Goal: Contribute content: Add original content to the website for others to see

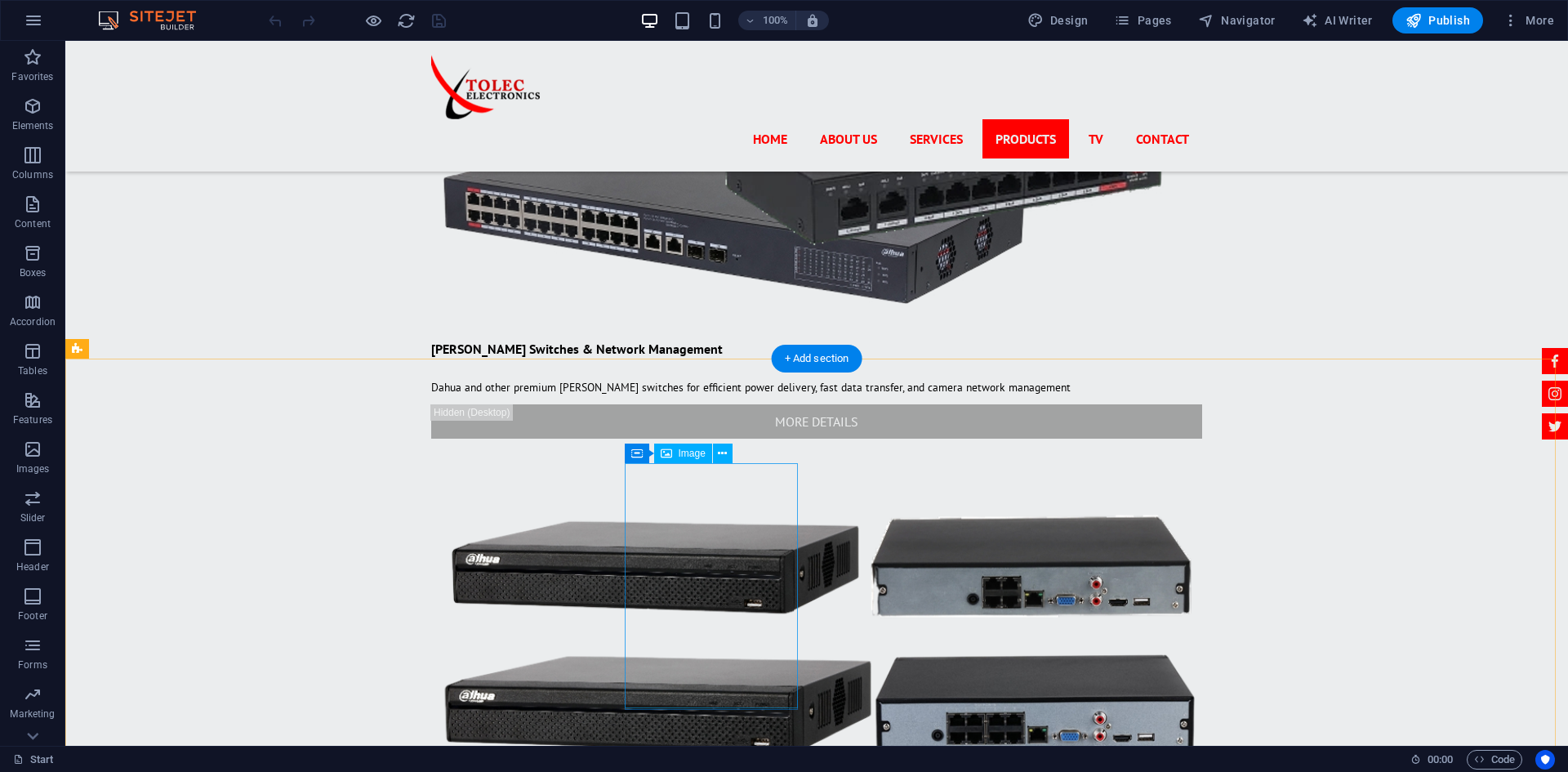
scroll to position [6615, 0]
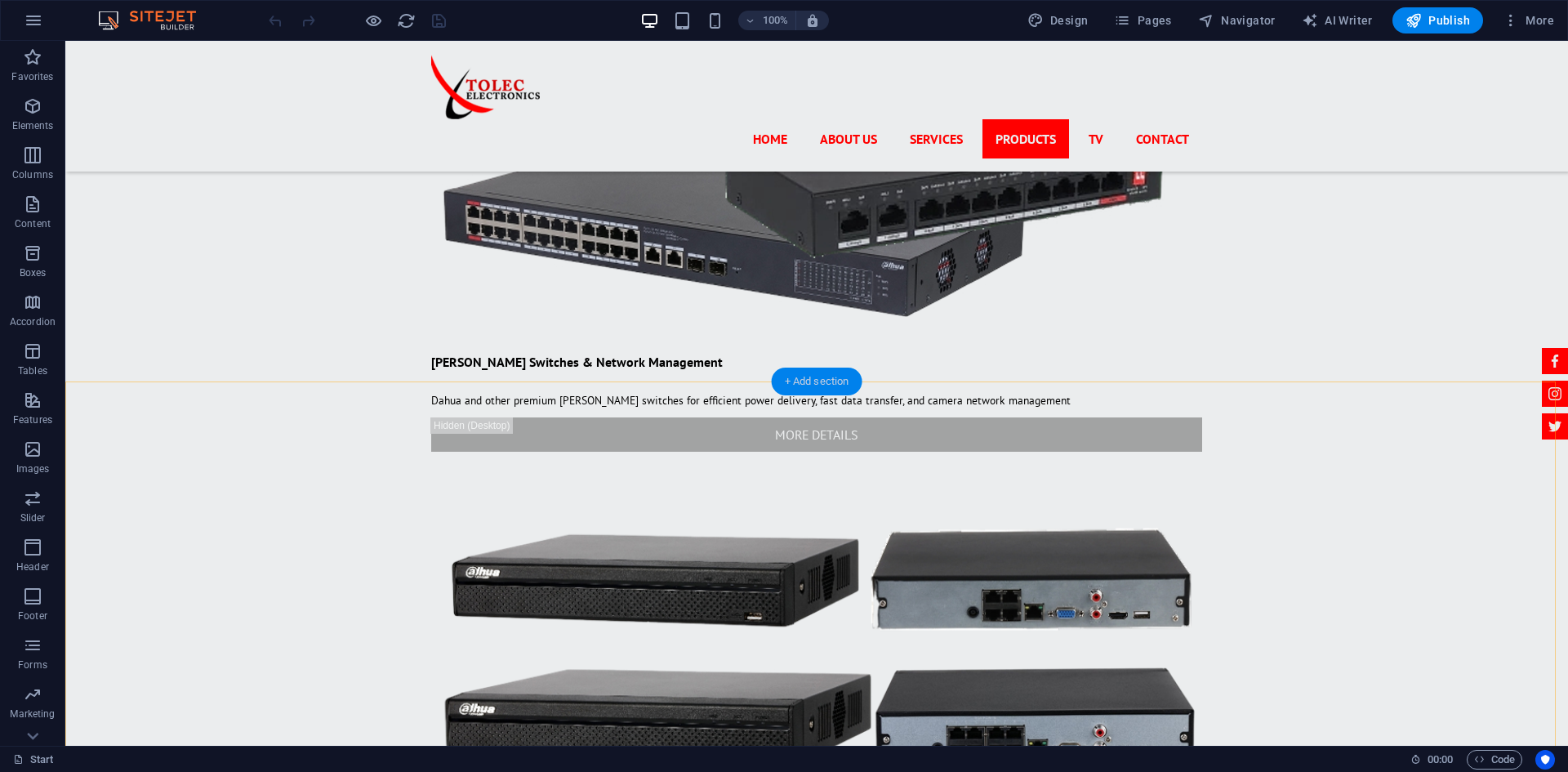
click at [814, 384] on div "+ Add section" at bounding box center [818, 381] width 91 height 28
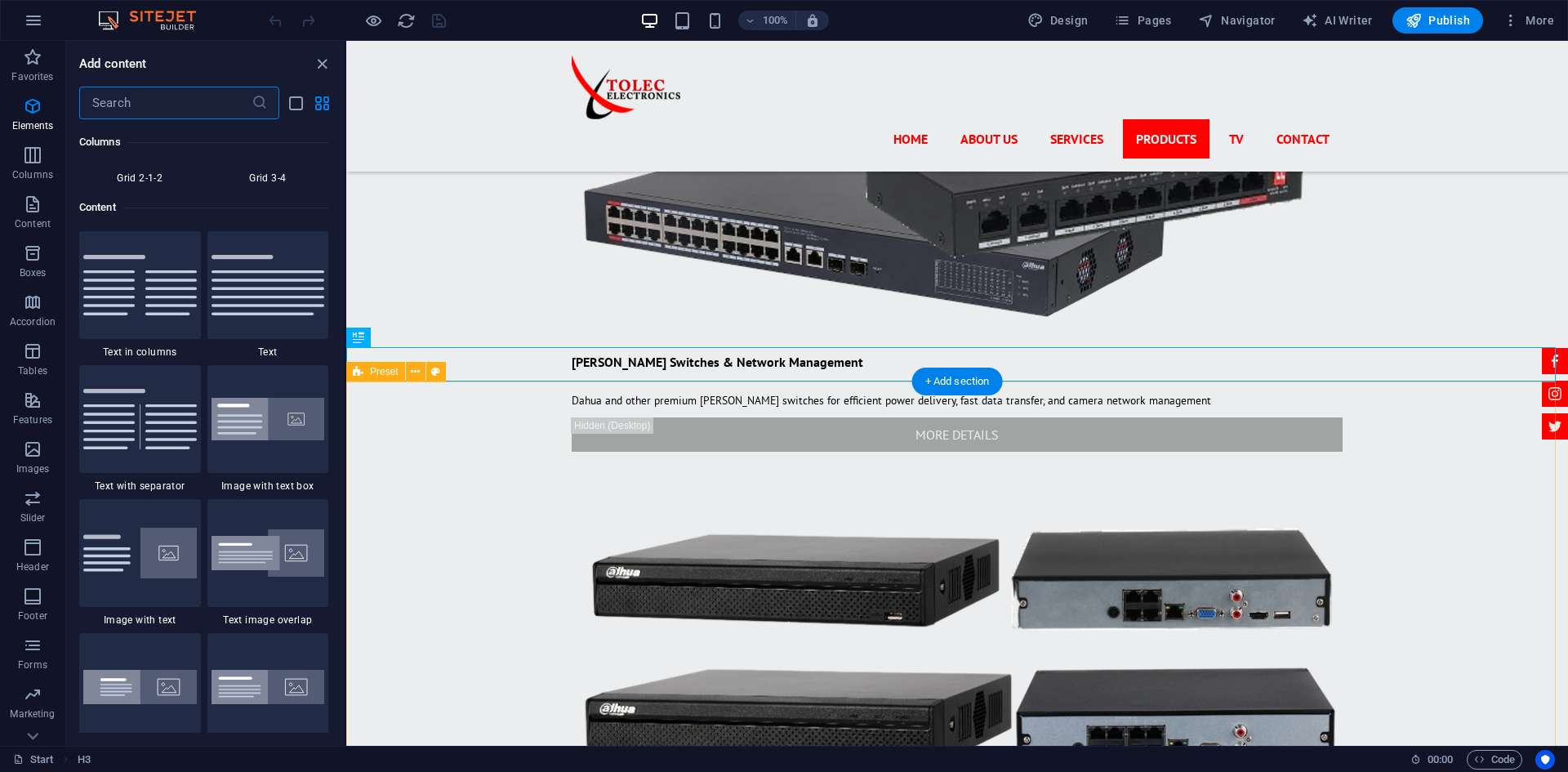
scroll to position [2858, 0]
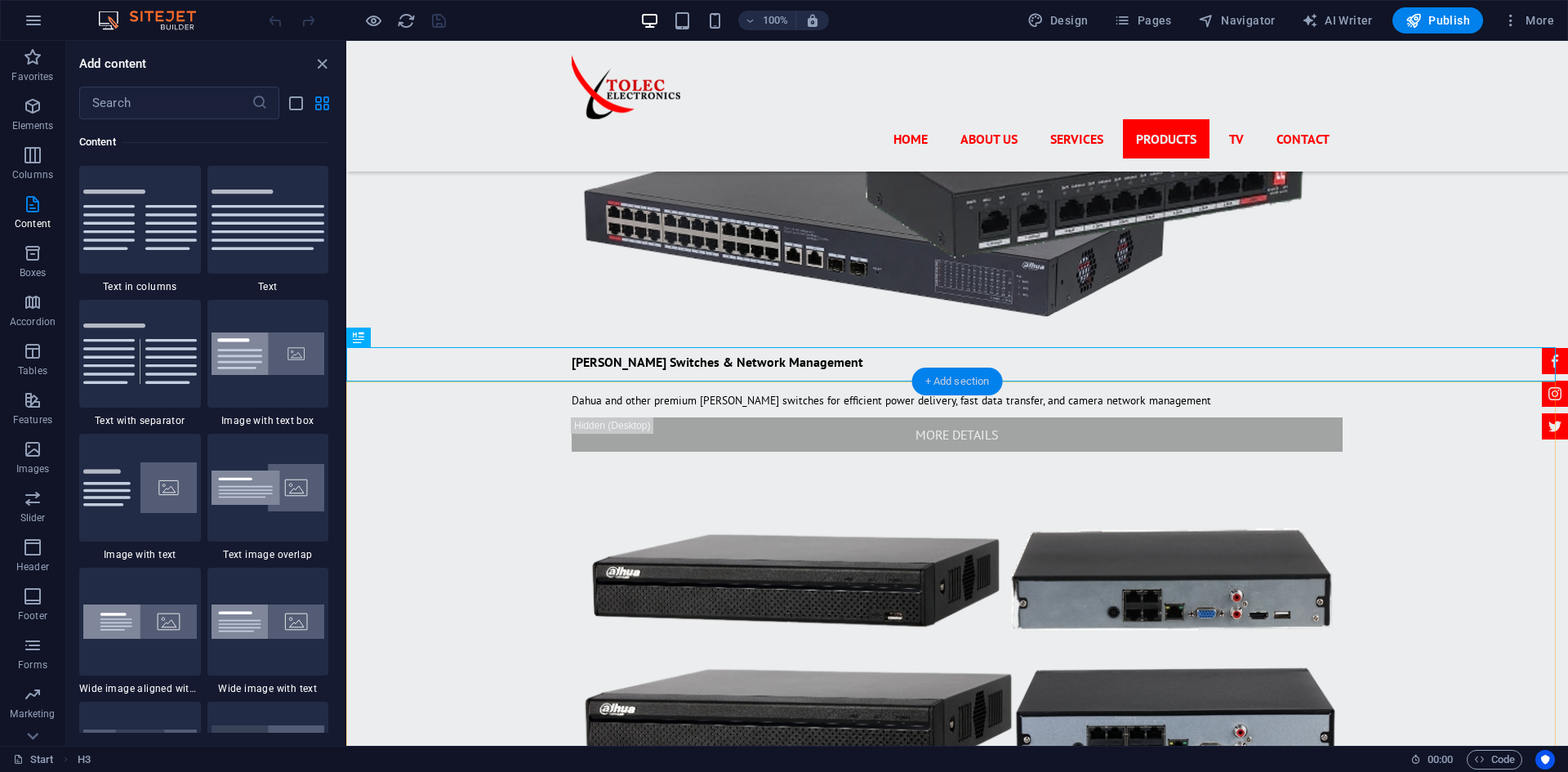
click at [944, 383] on div "+ Add section" at bounding box center [958, 381] width 91 height 28
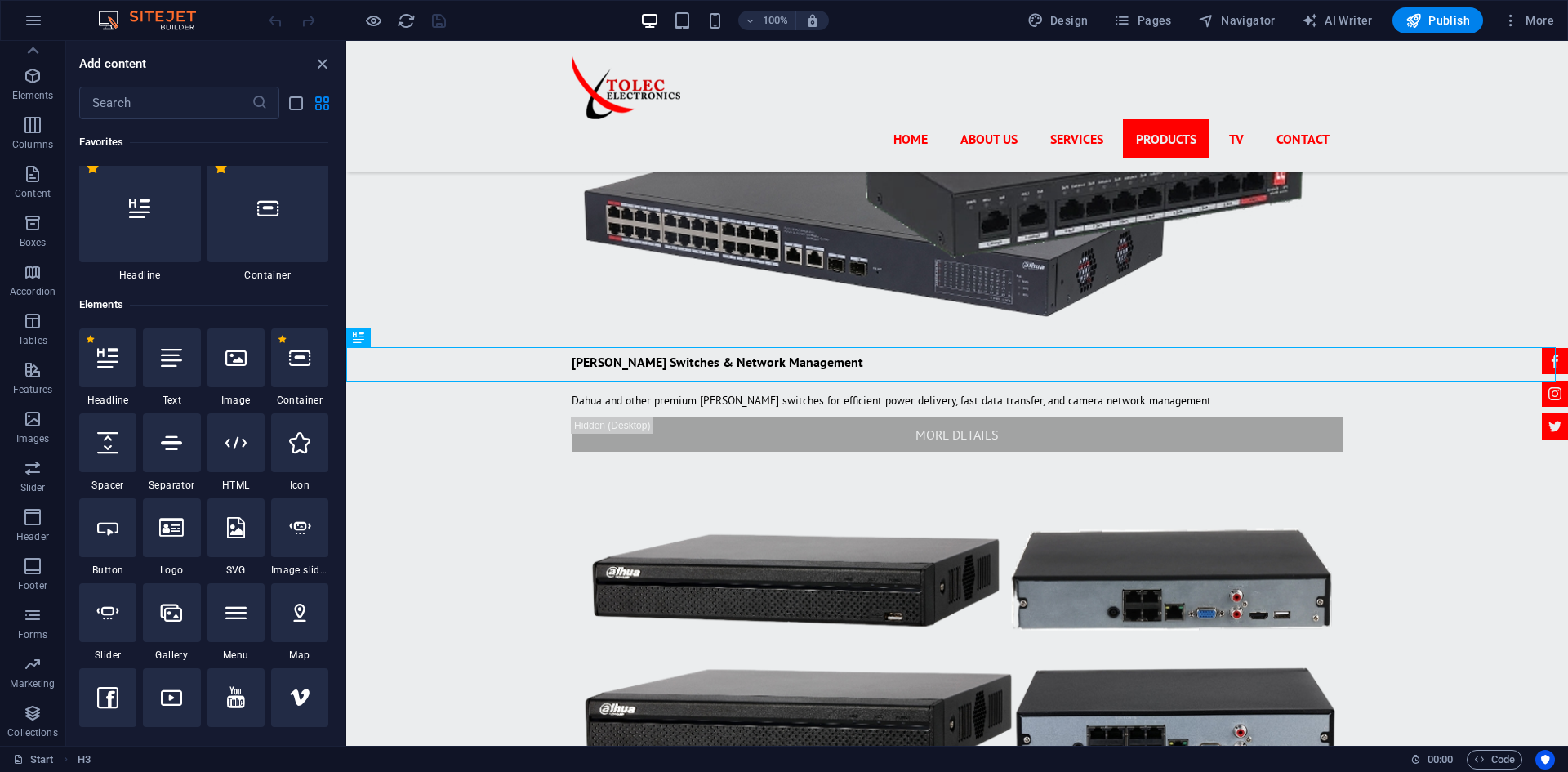
scroll to position [0, 0]
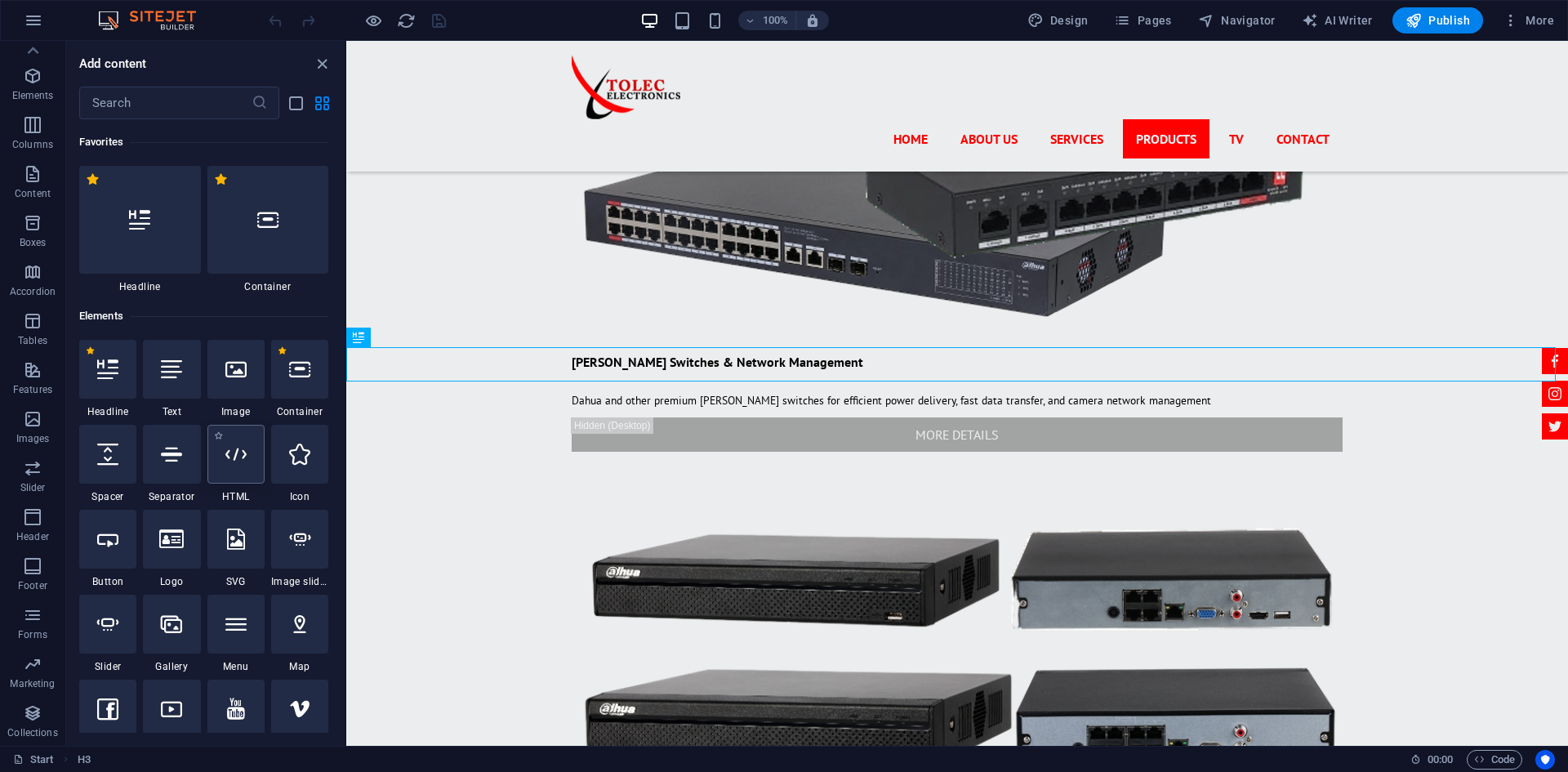
click at [236, 468] on div at bounding box center [236, 454] width 57 height 59
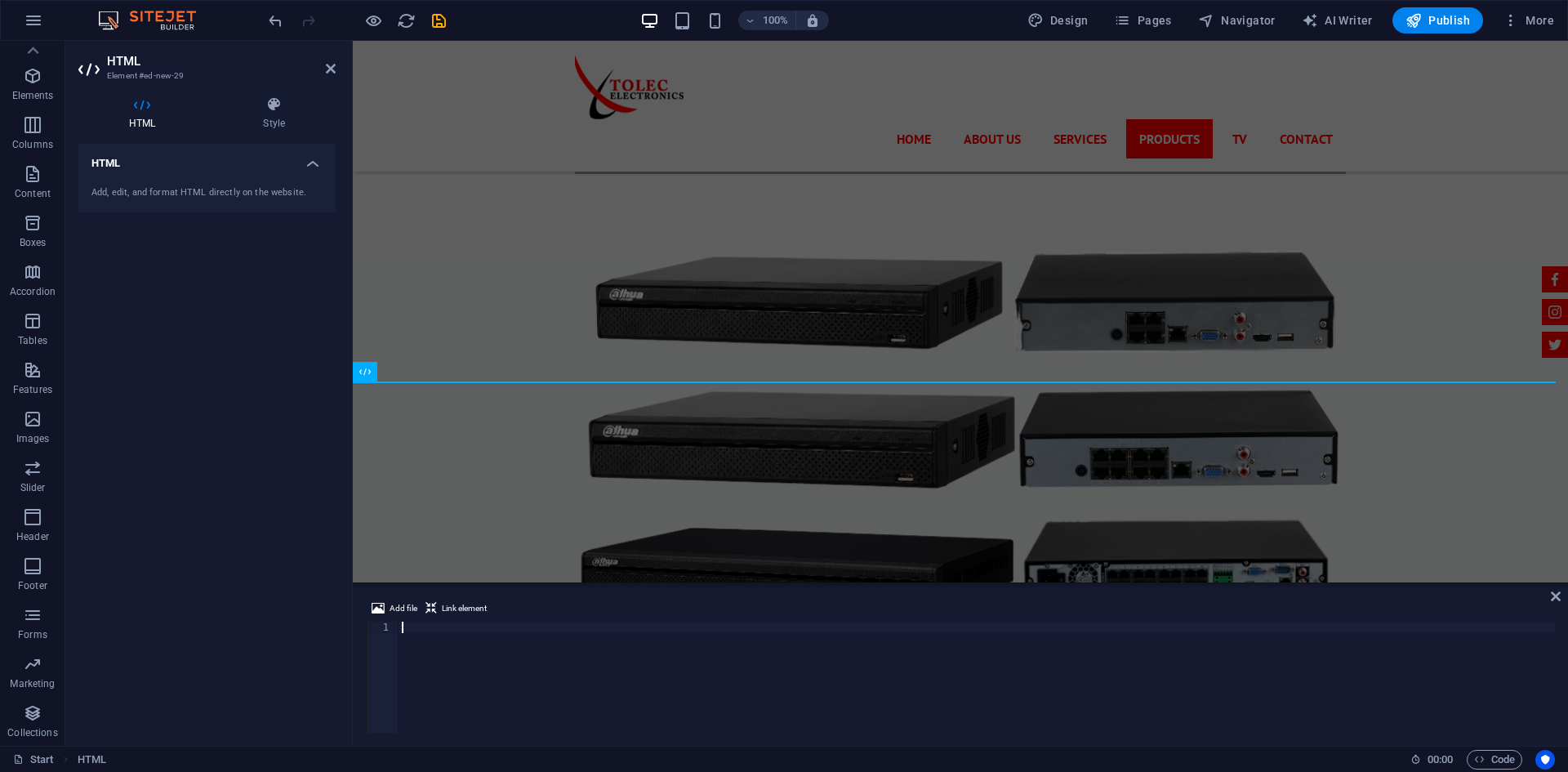
scroll to position [6452, 0]
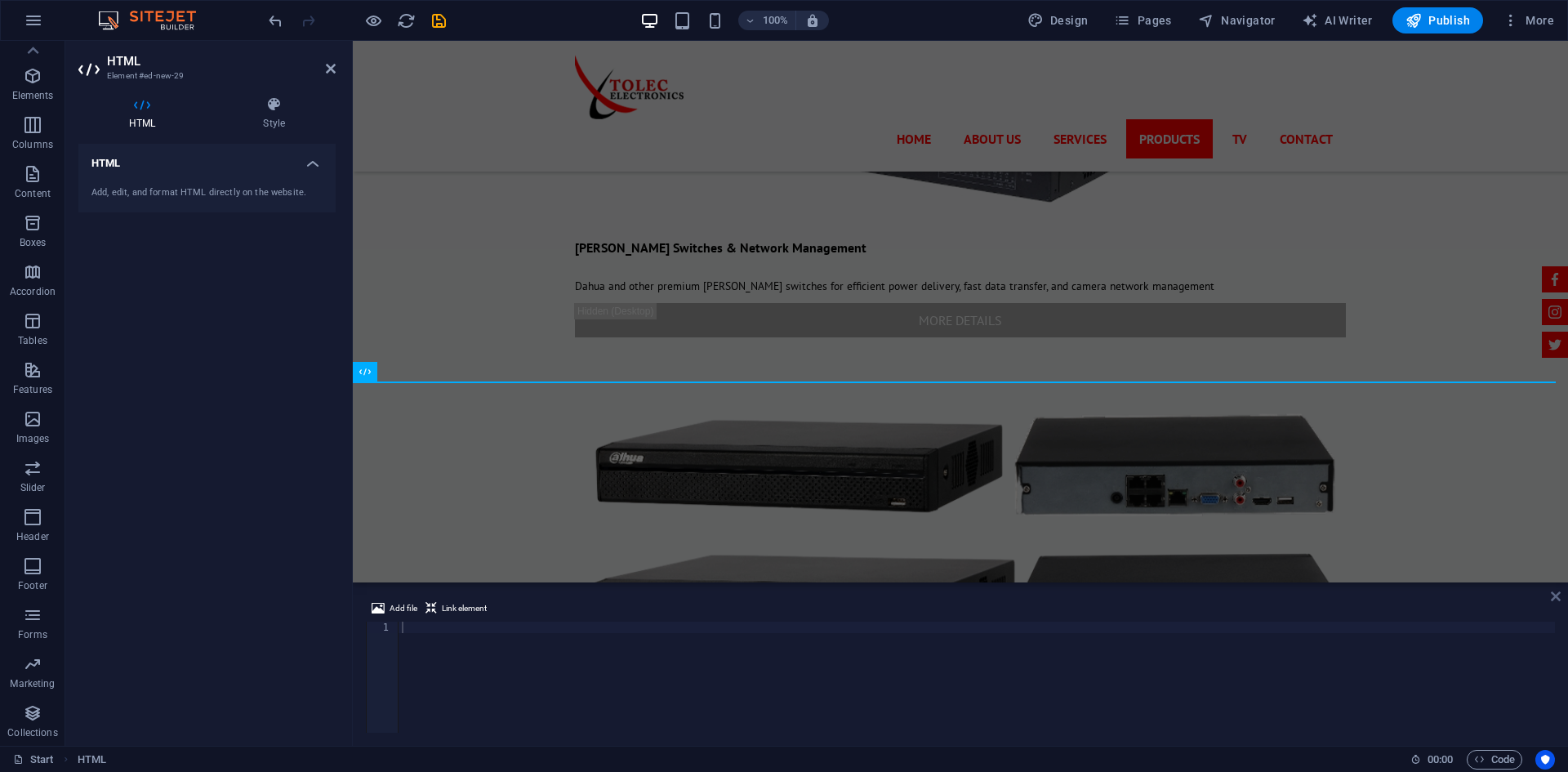
click at [1553, 594] on icon at bounding box center [1556, 596] width 10 height 13
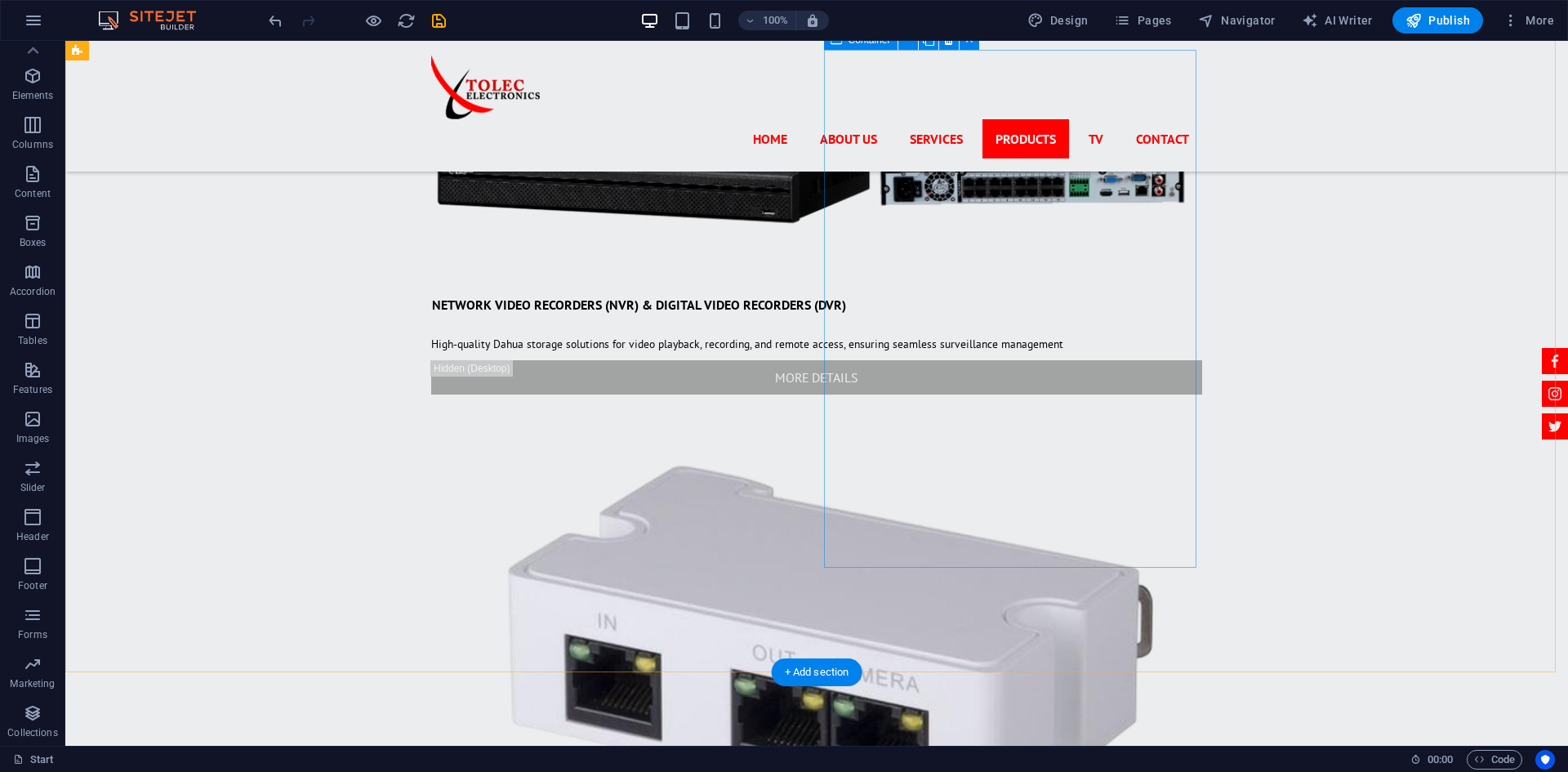
scroll to position [7350, 0]
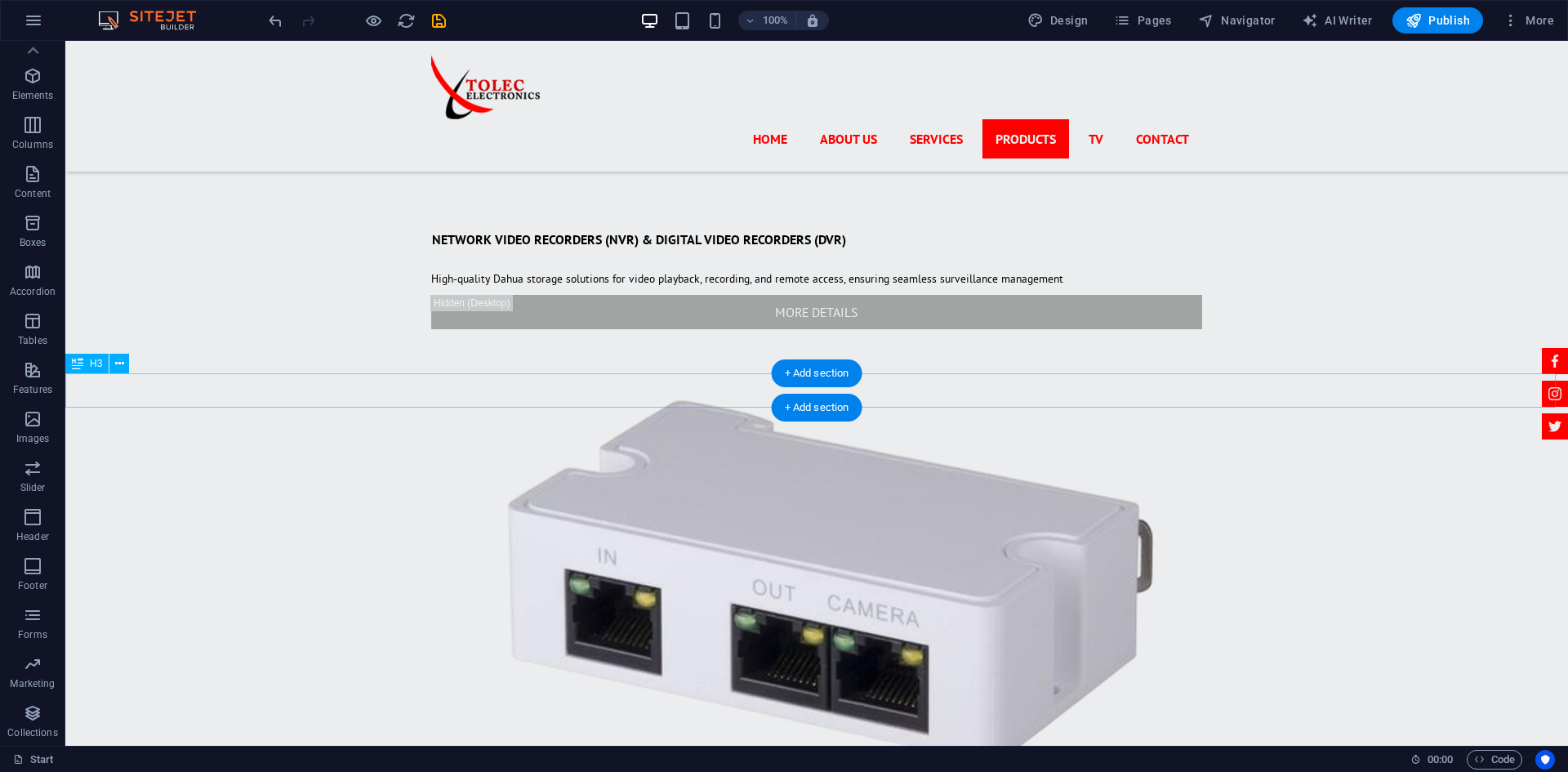
click at [122, 362] on icon at bounding box center [120, 364] width 9 height 17
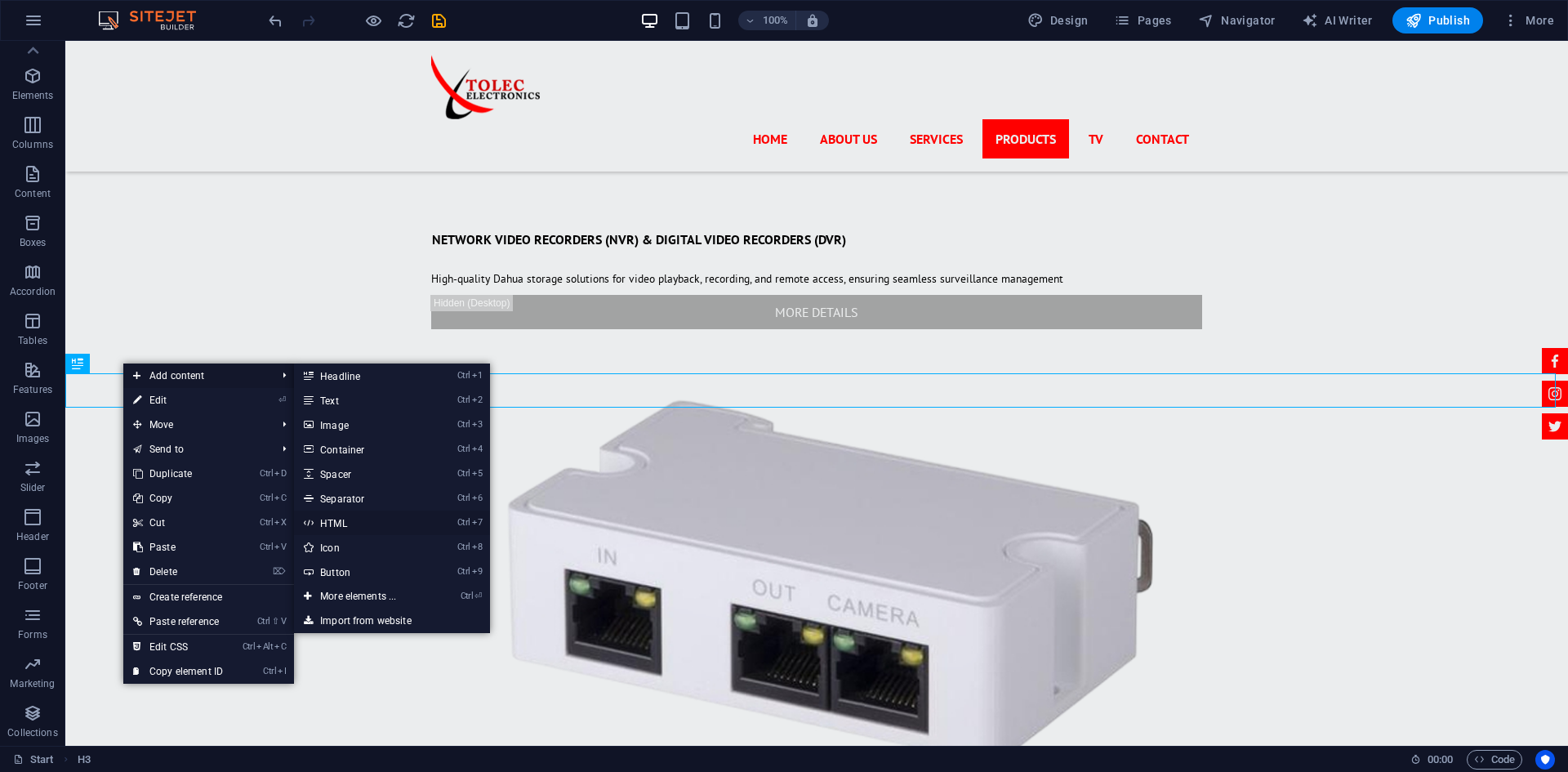
click at [348, 519] on link "Ctrl 7 HTML" at bounding box center [361, 522] width 135 height 25
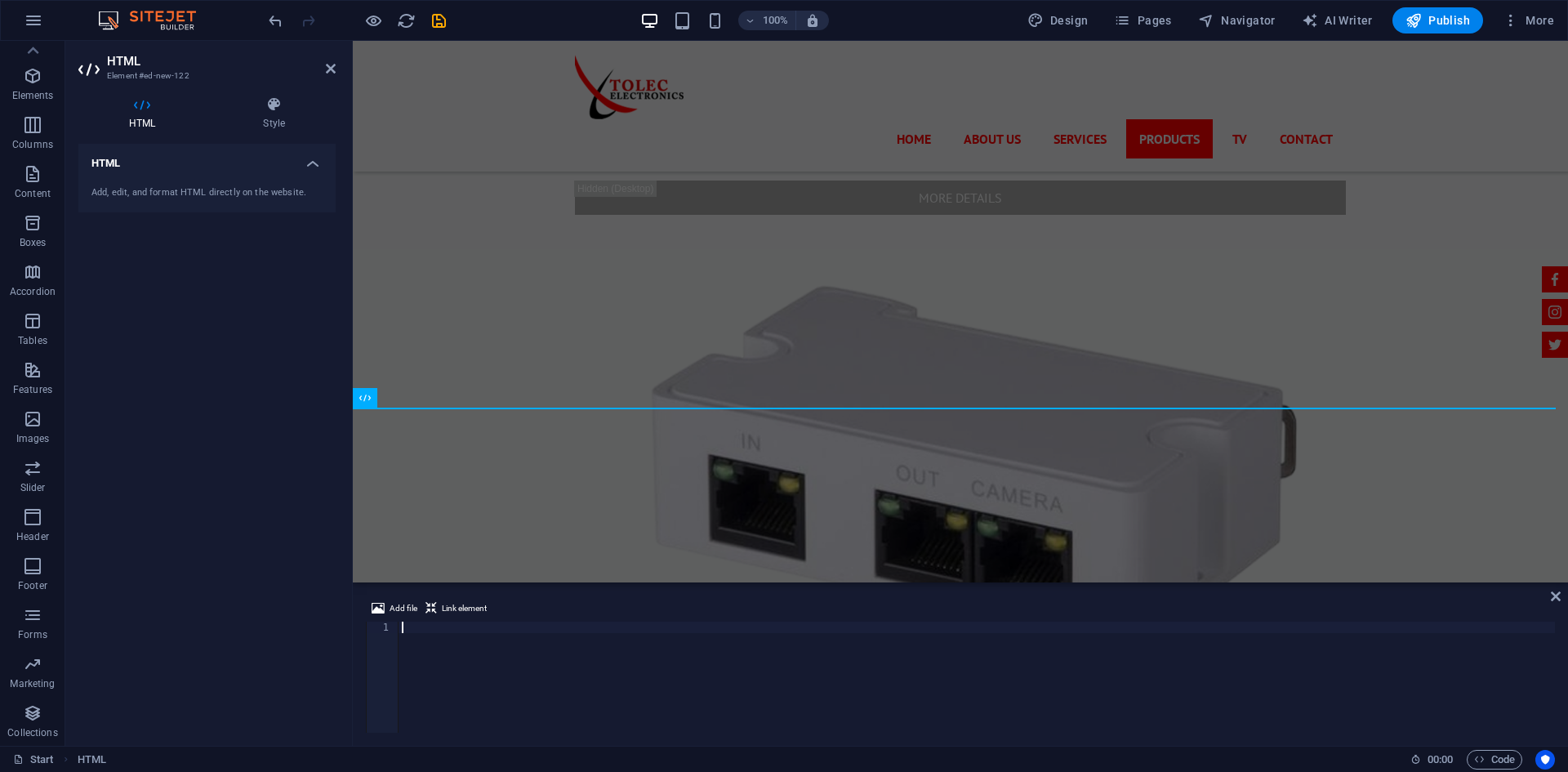
paste textarea "https://ticktackmobilestage.com/led-screen-trailer/"
type textarea "https://ticktackmobilestage.com/led-screen-trailer/"
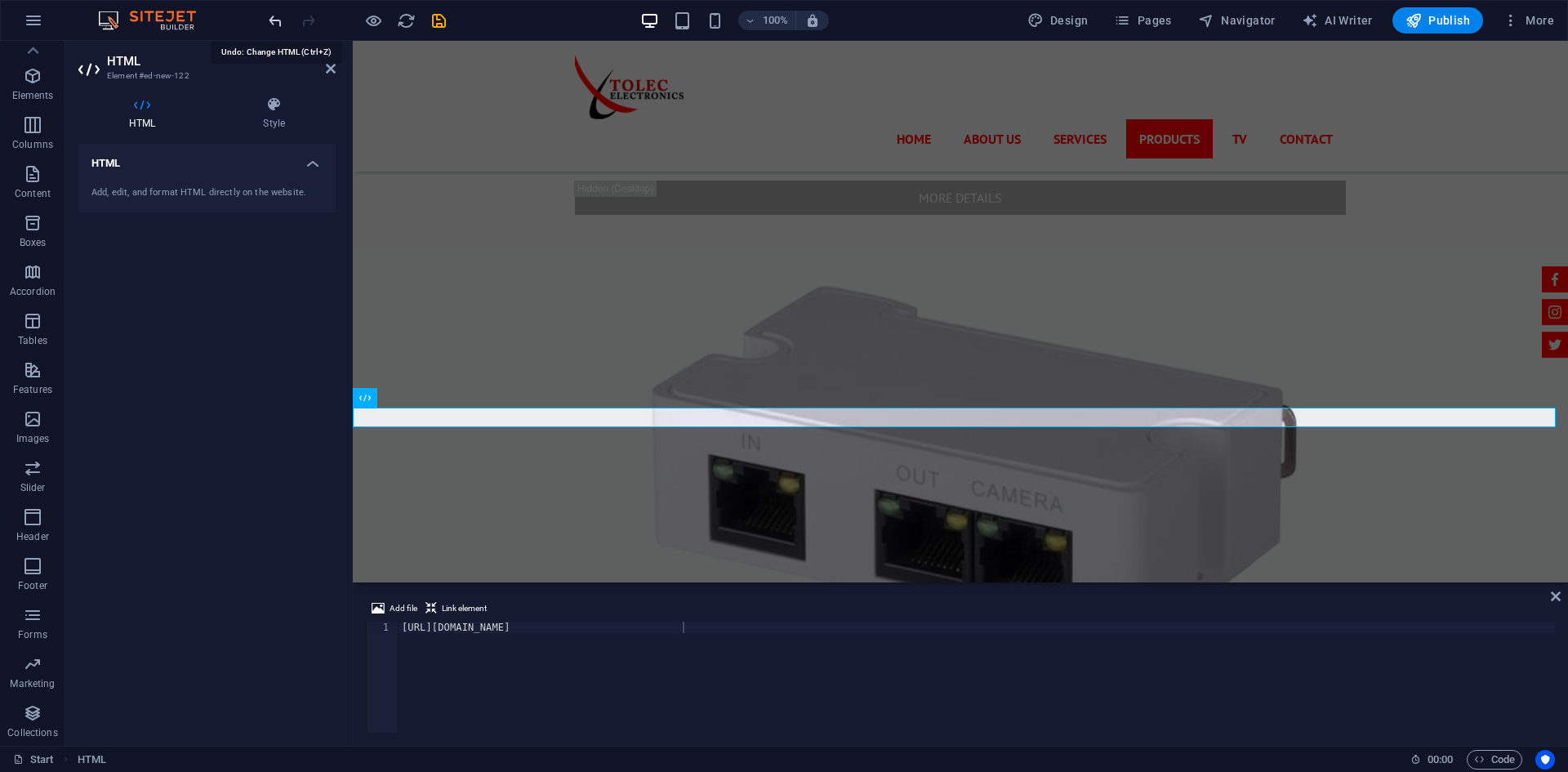
click at [280, 23] on icon "undo" at bounding box center [276, 21] width 19 height 19
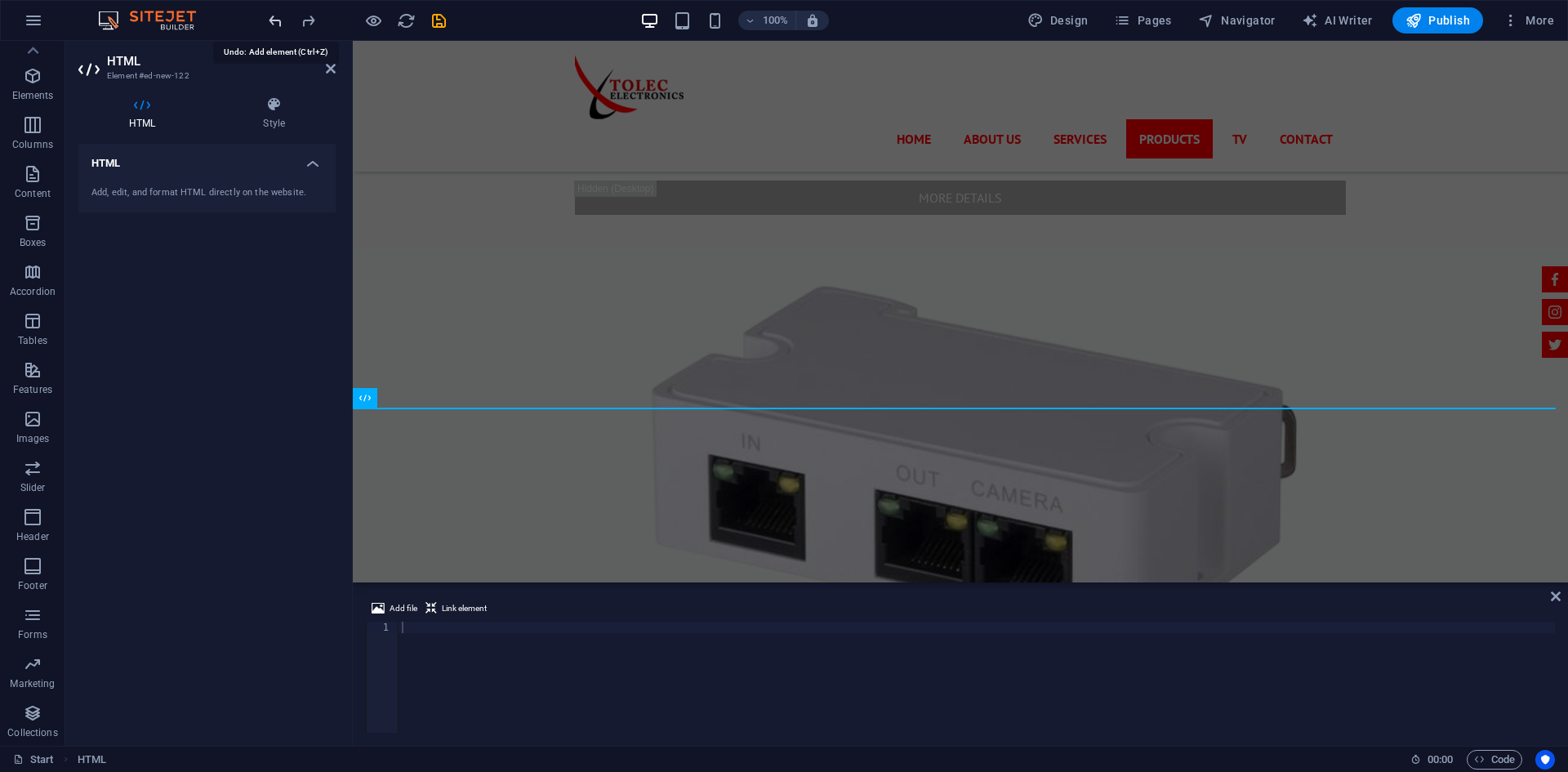
click at [280, 23] on icon "undo" at bounding box center [276, 21] width 19 height 19
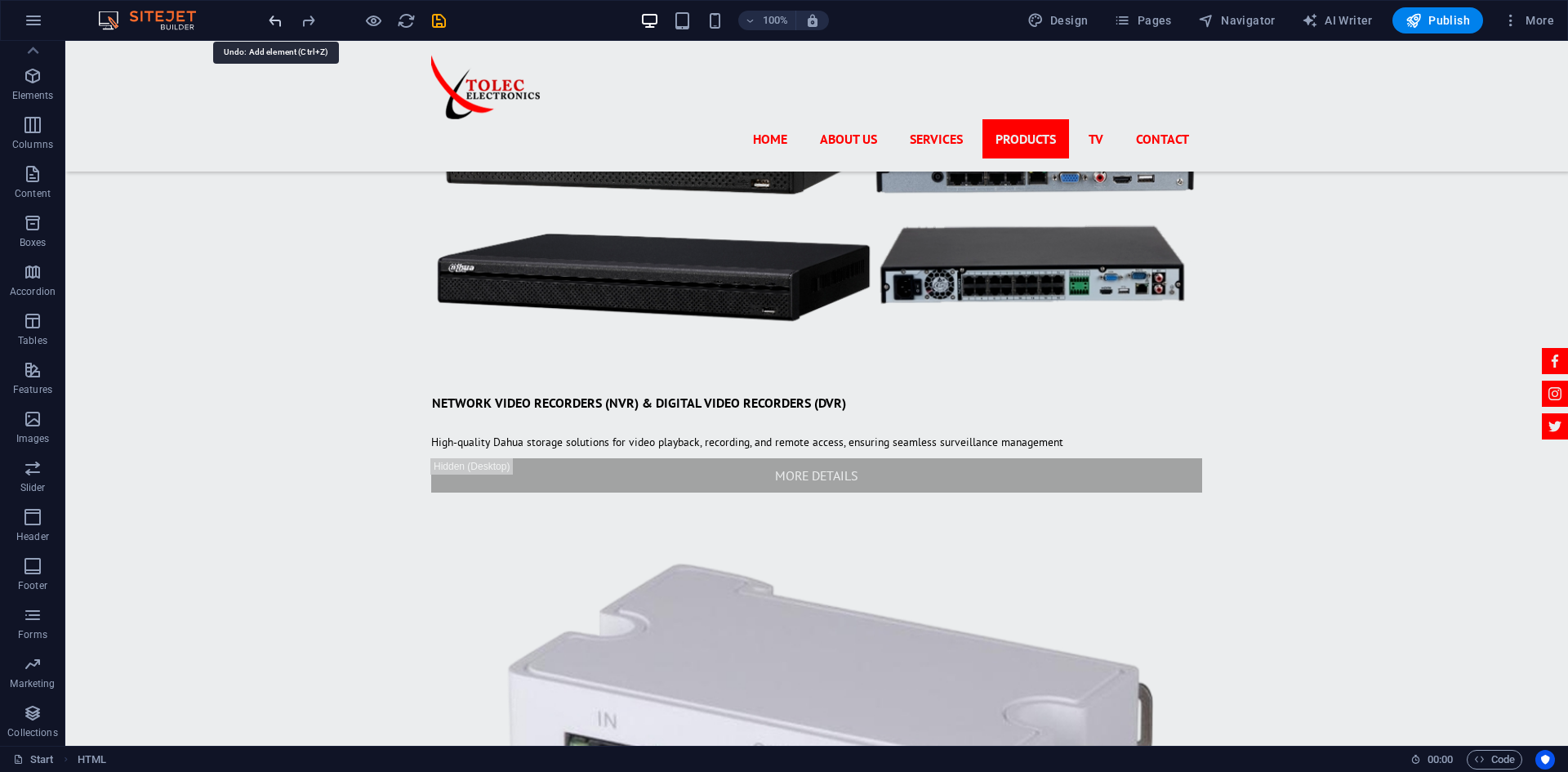
scroll to position [7350, 0]
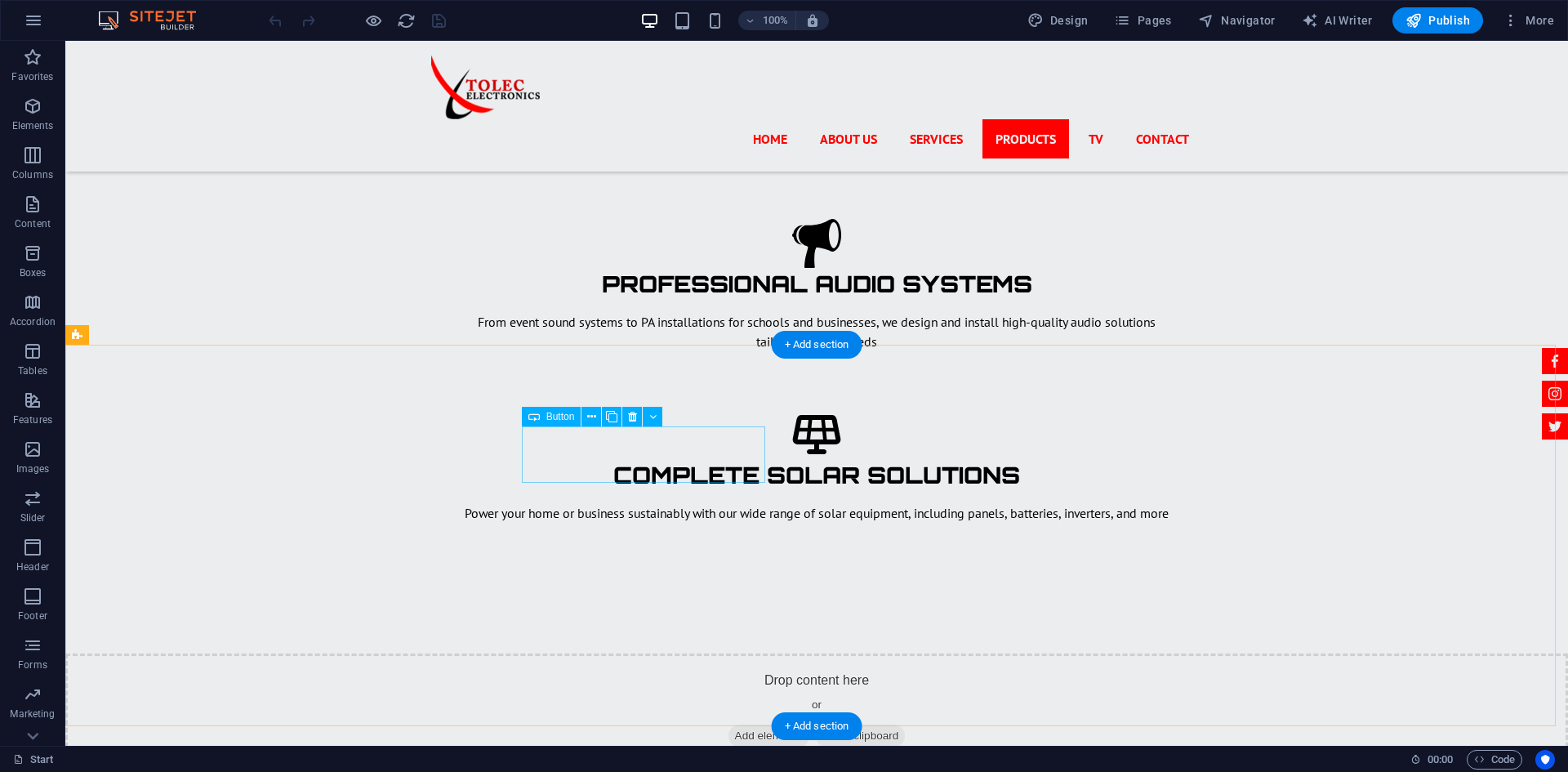
scroll to position [3512, 0]
